Goal: Download file/media

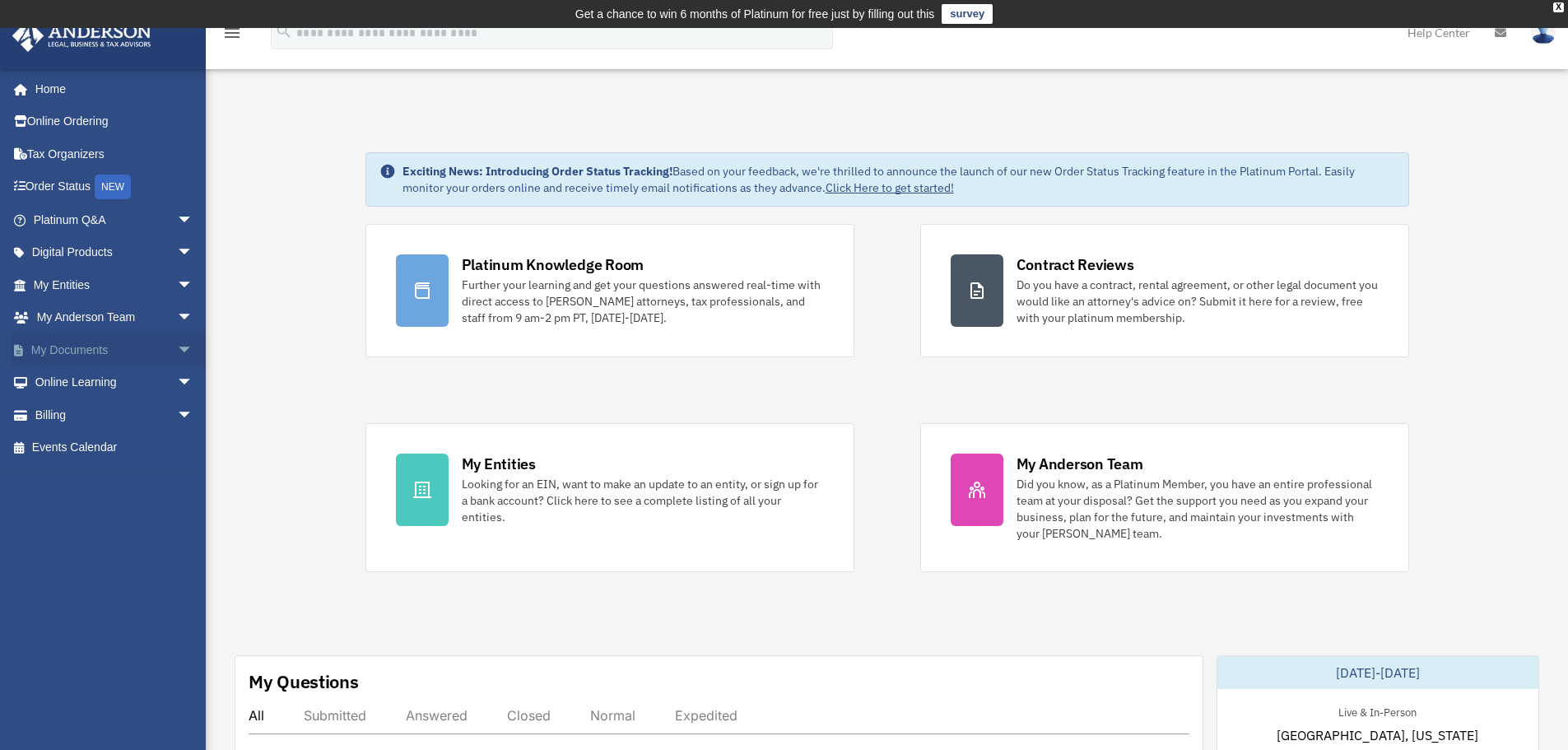
click at [84, 349] on link "My Documents arrow_drop_down" at bounding box center [115, 350] width 207 height 33
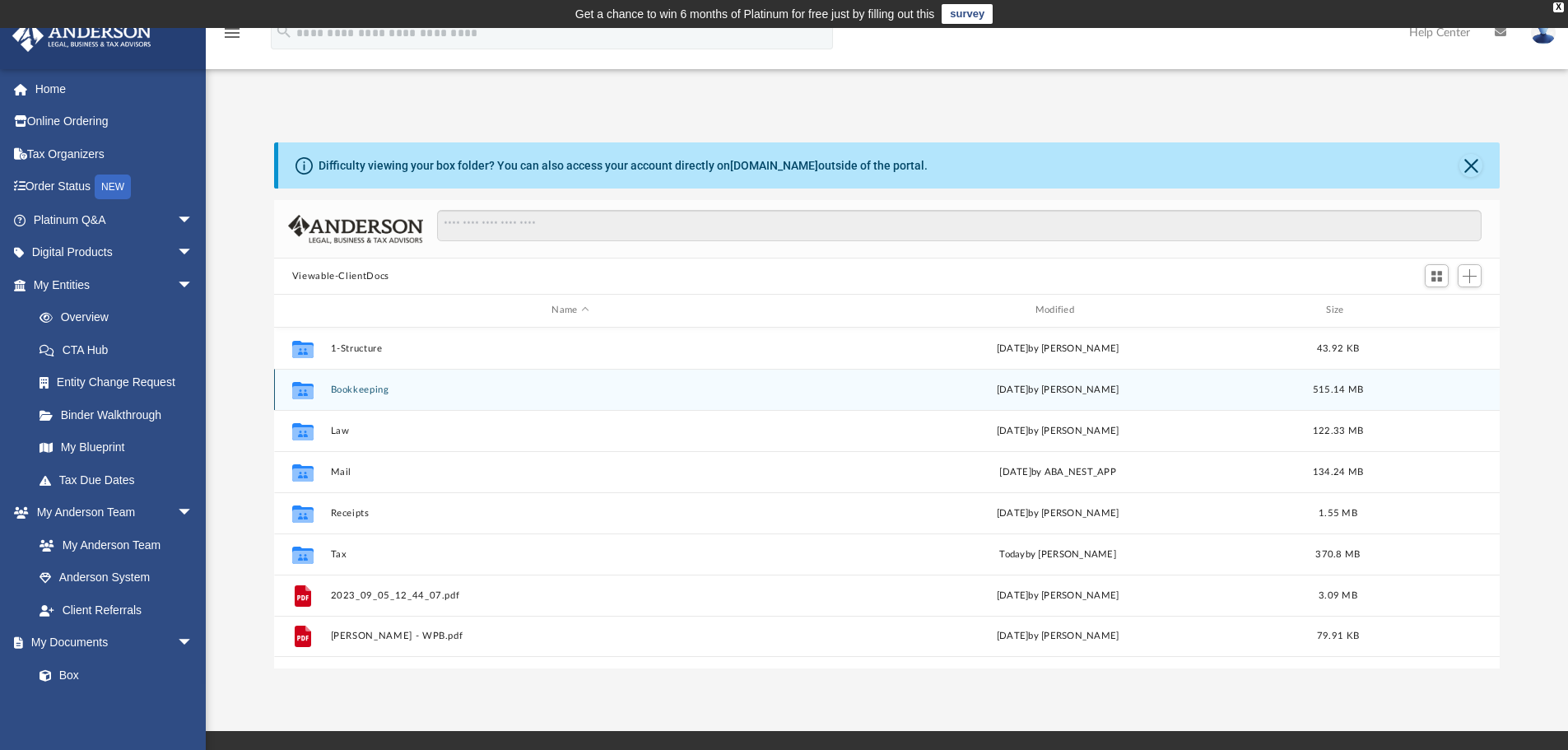
scroll to position [362, 1213]
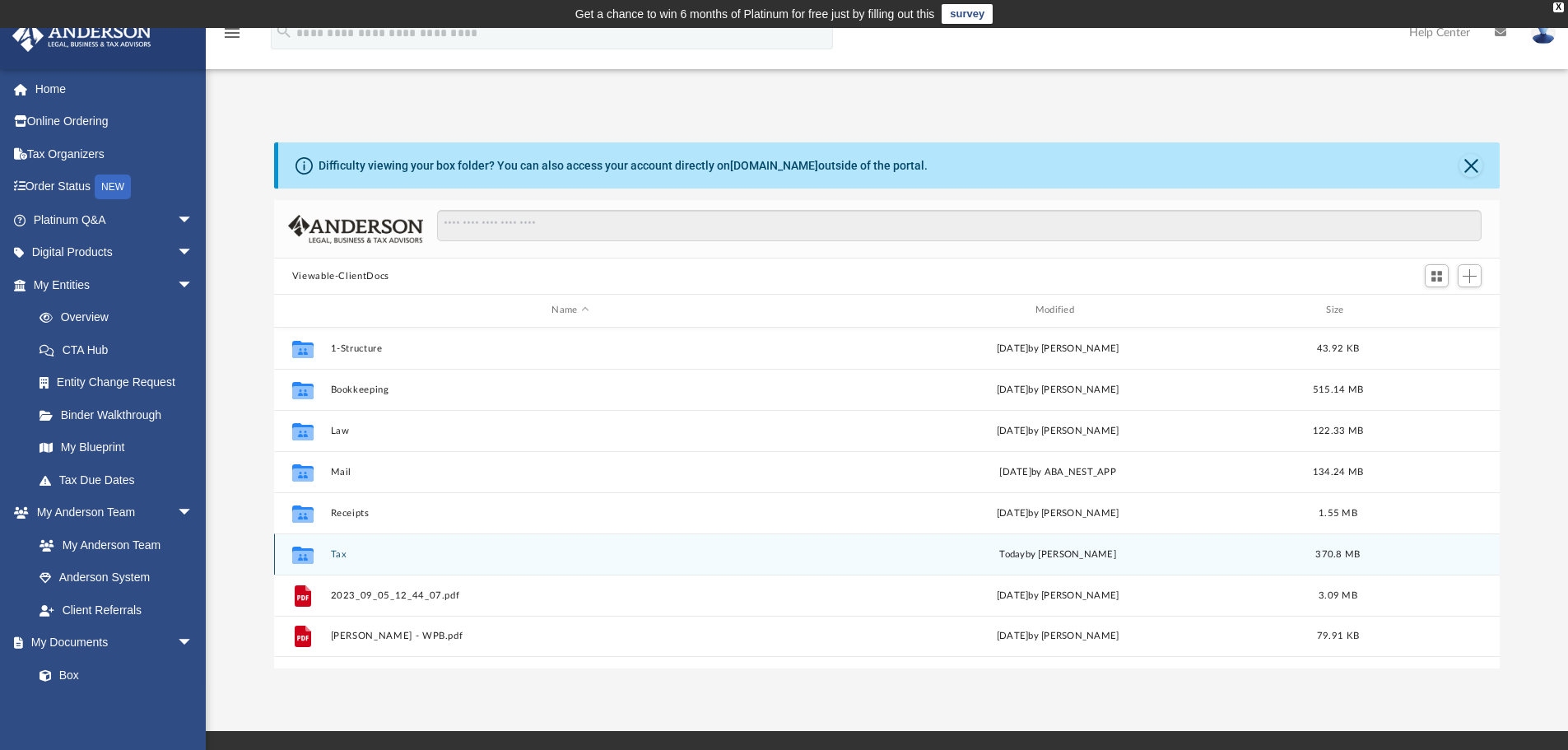
click at [341, 553] on button "Tax" at bounding box center [570, 554] width 480 height 11
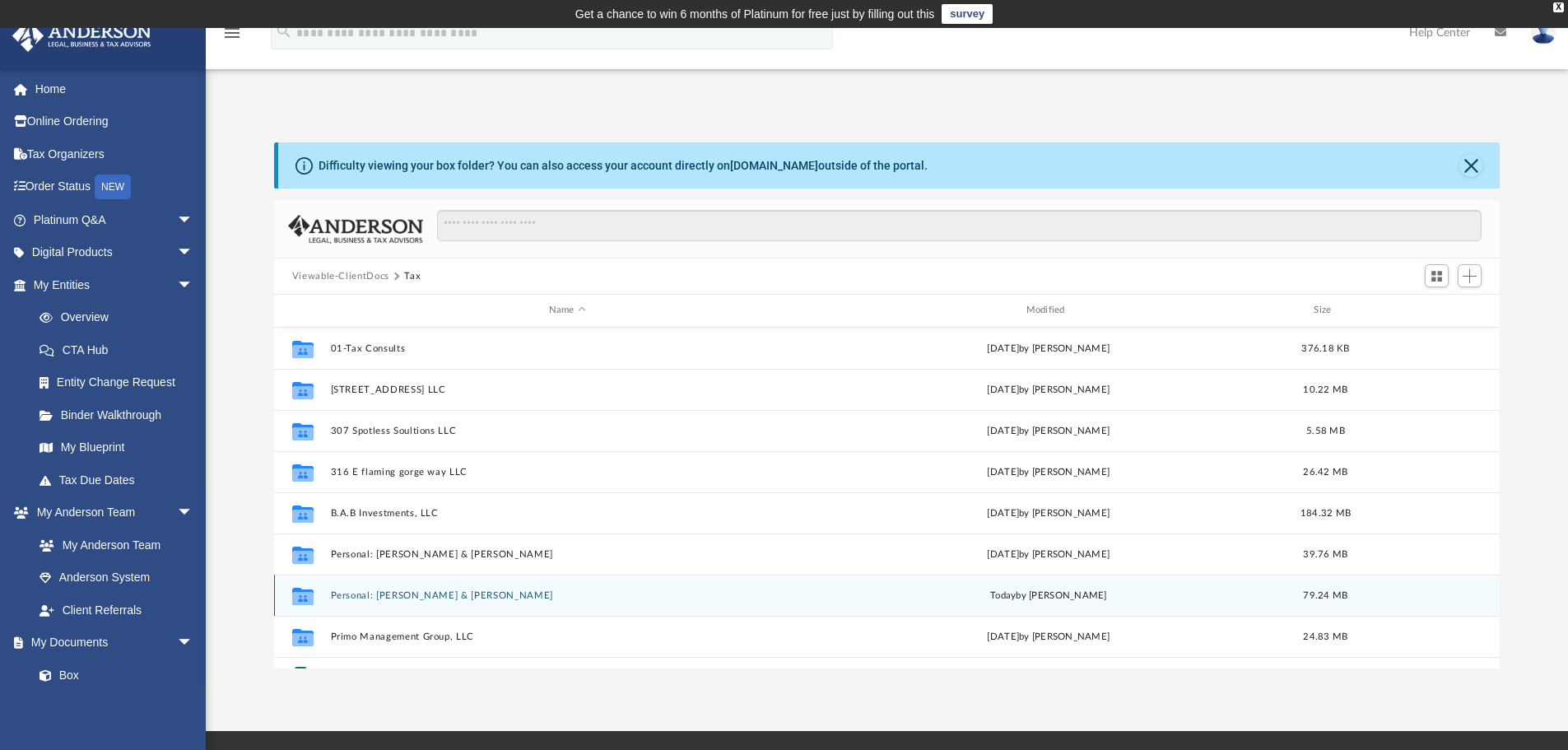
click at [359, 591] on button "Personal: [PERSON_NAME] & [PERSON_NAME]" at bounding box center [567, 595] width 474 height 11
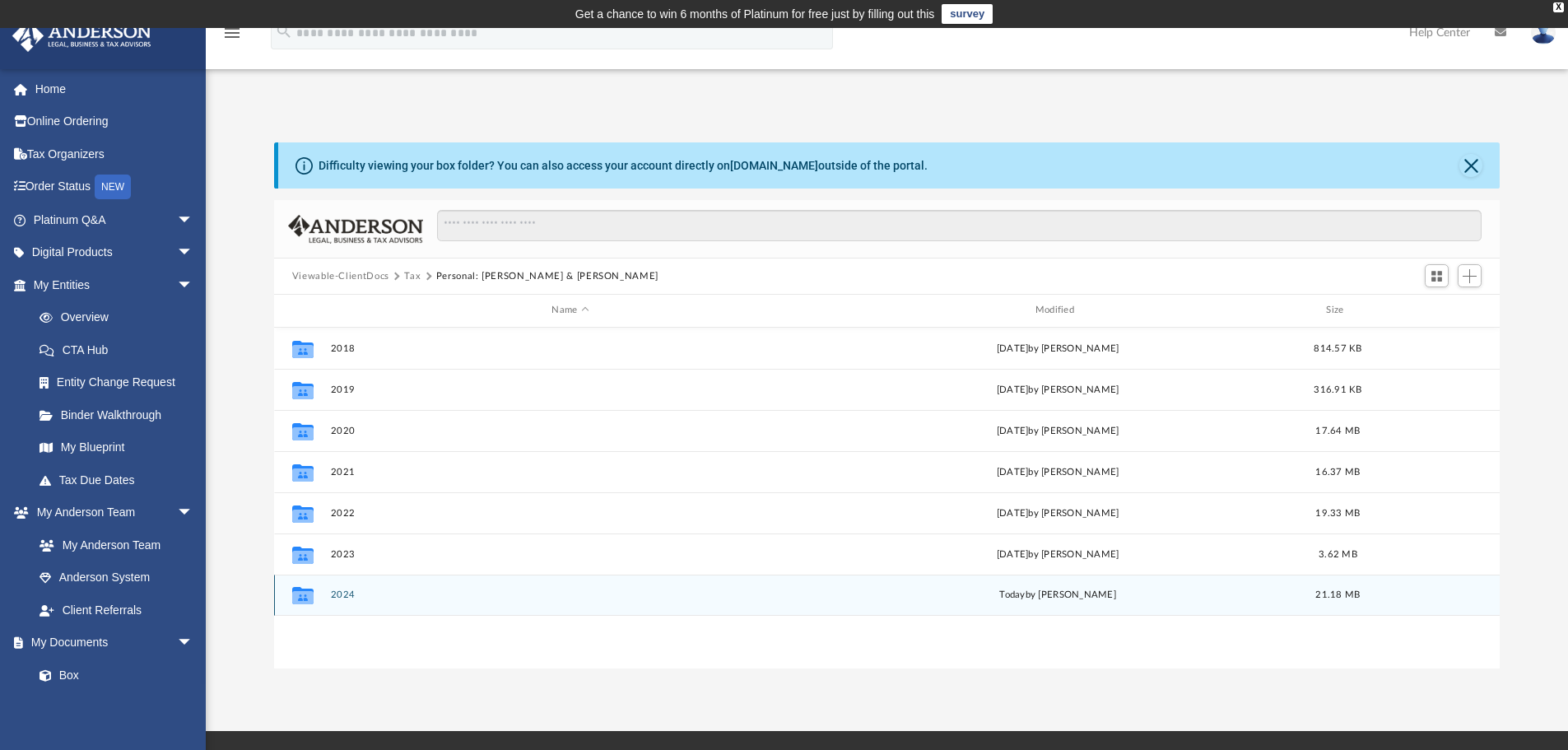
click at [345, 597] on button "2024" at bounding box center [570, 594] width 480 height 11
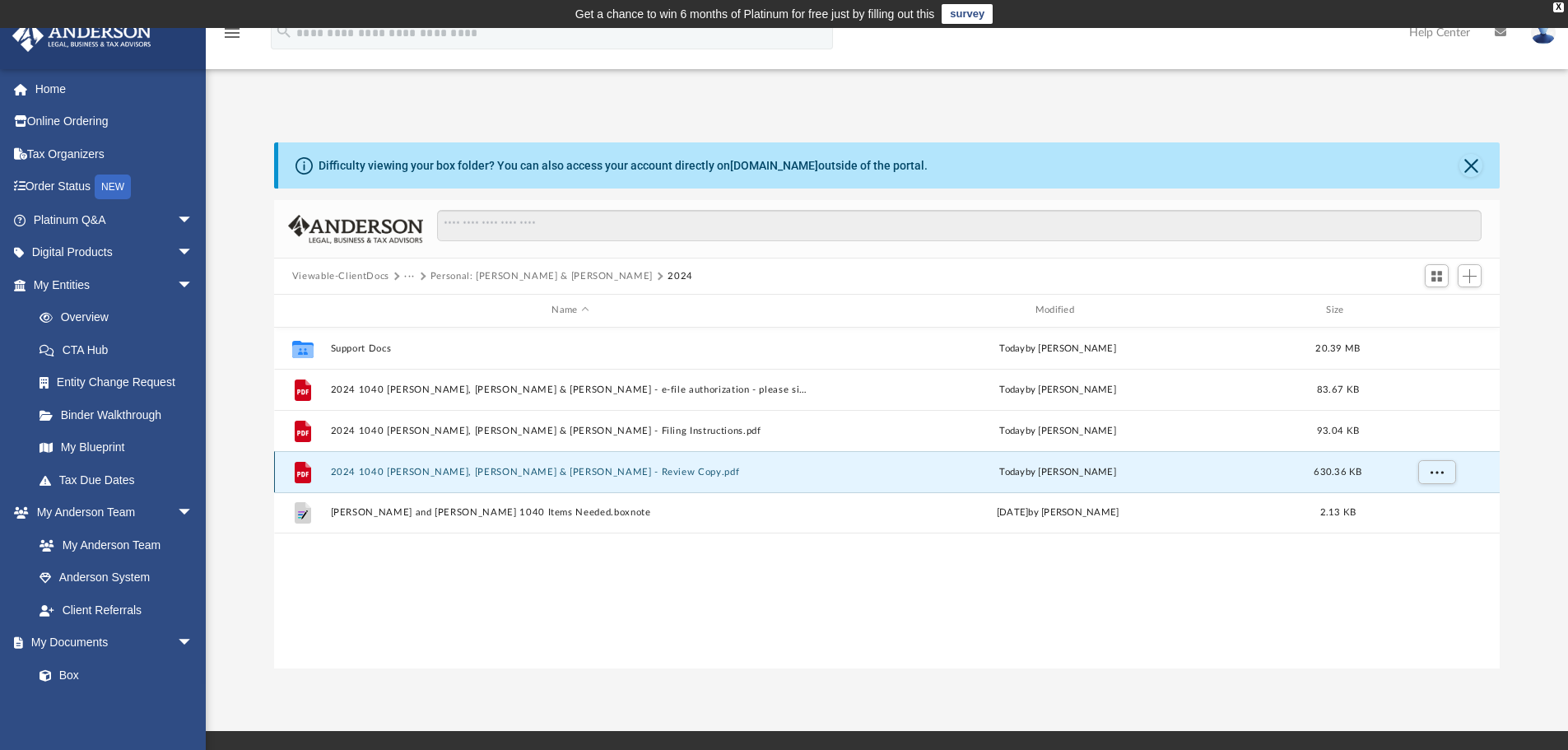
click at [396, 470] on button "2024 1040 [PERSON_NAME], [PERSON_NAME] & [PERSON_NAME] - Review Copy.pdf" at bounding box center [570, 471] width 480 height 11
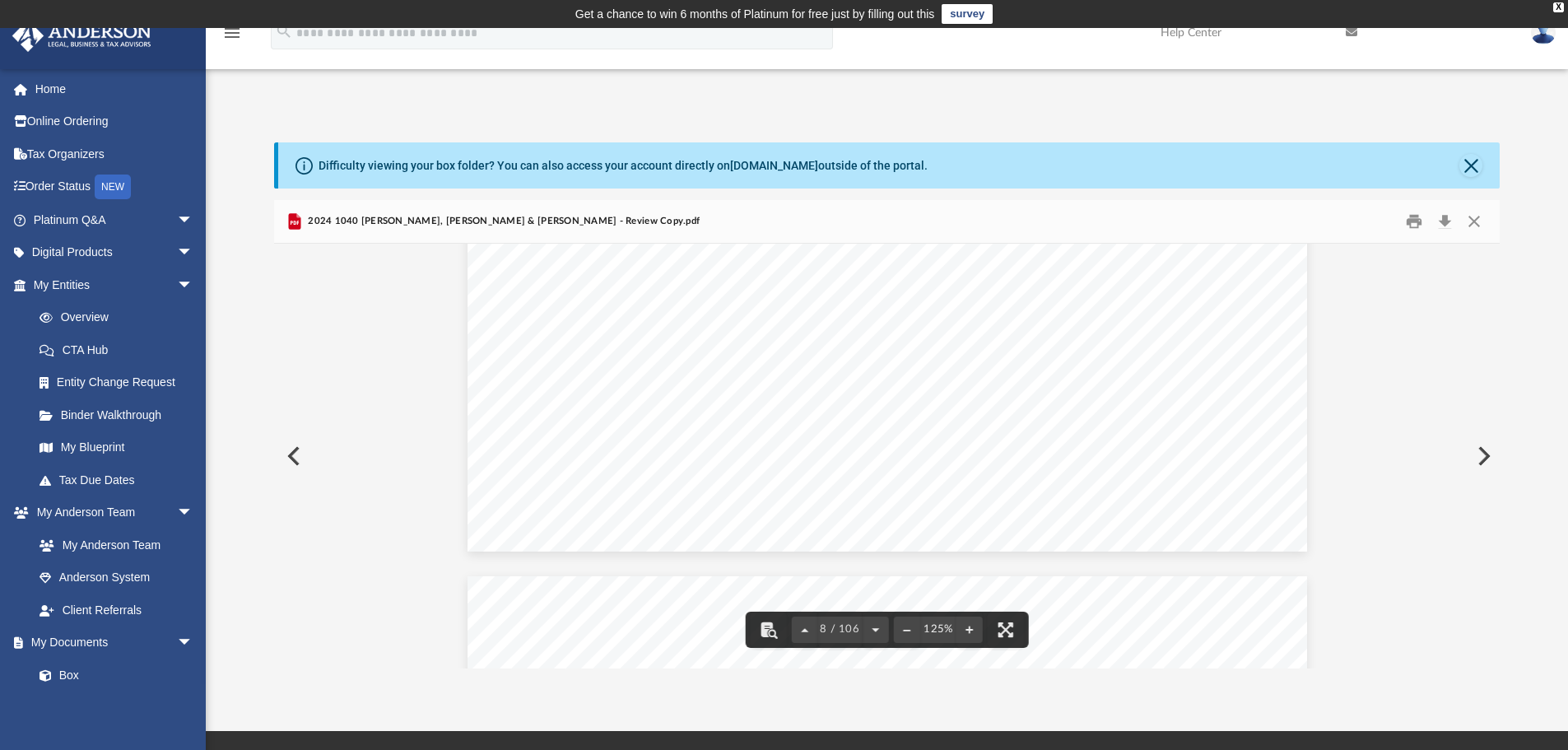
scroll to position [8395, 0]
